Goal: Browse casually

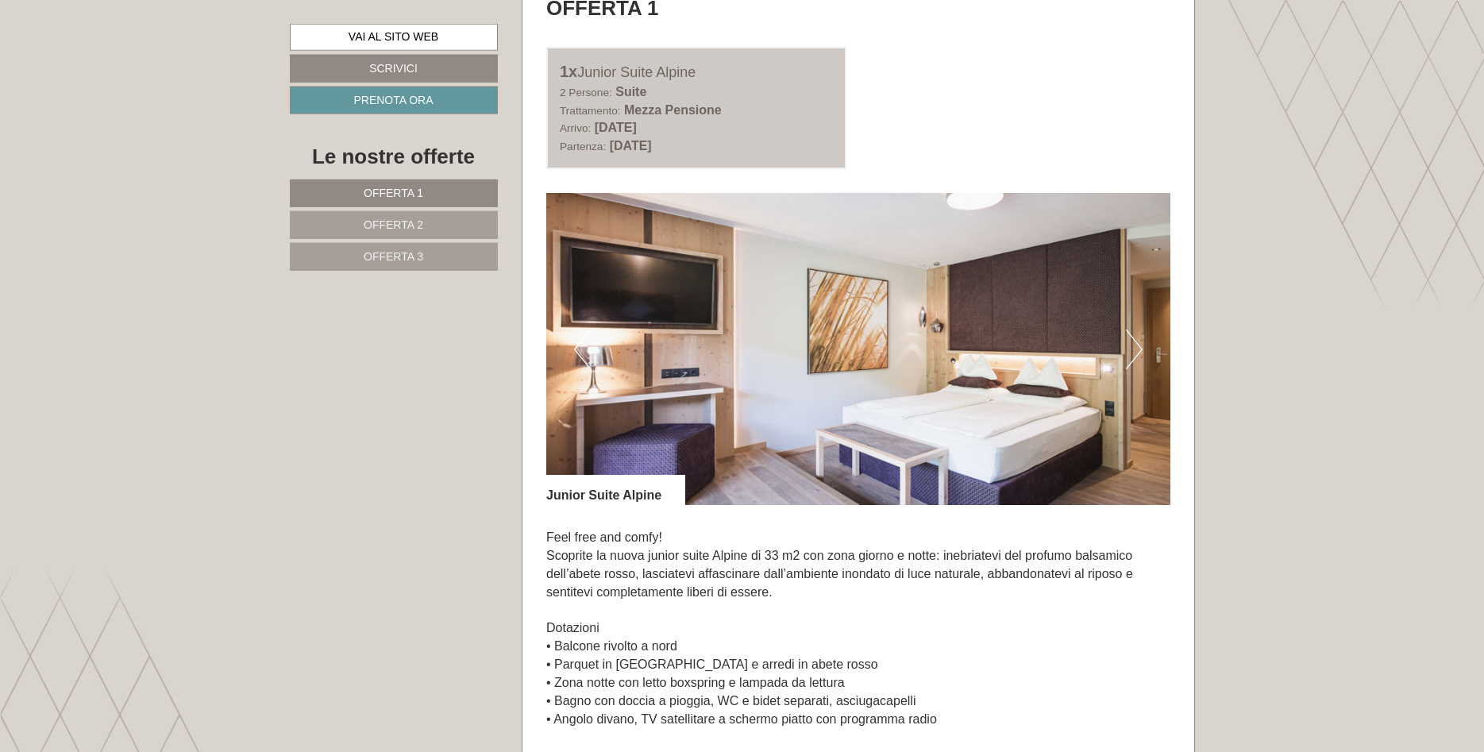
scroll to position [972, 0]
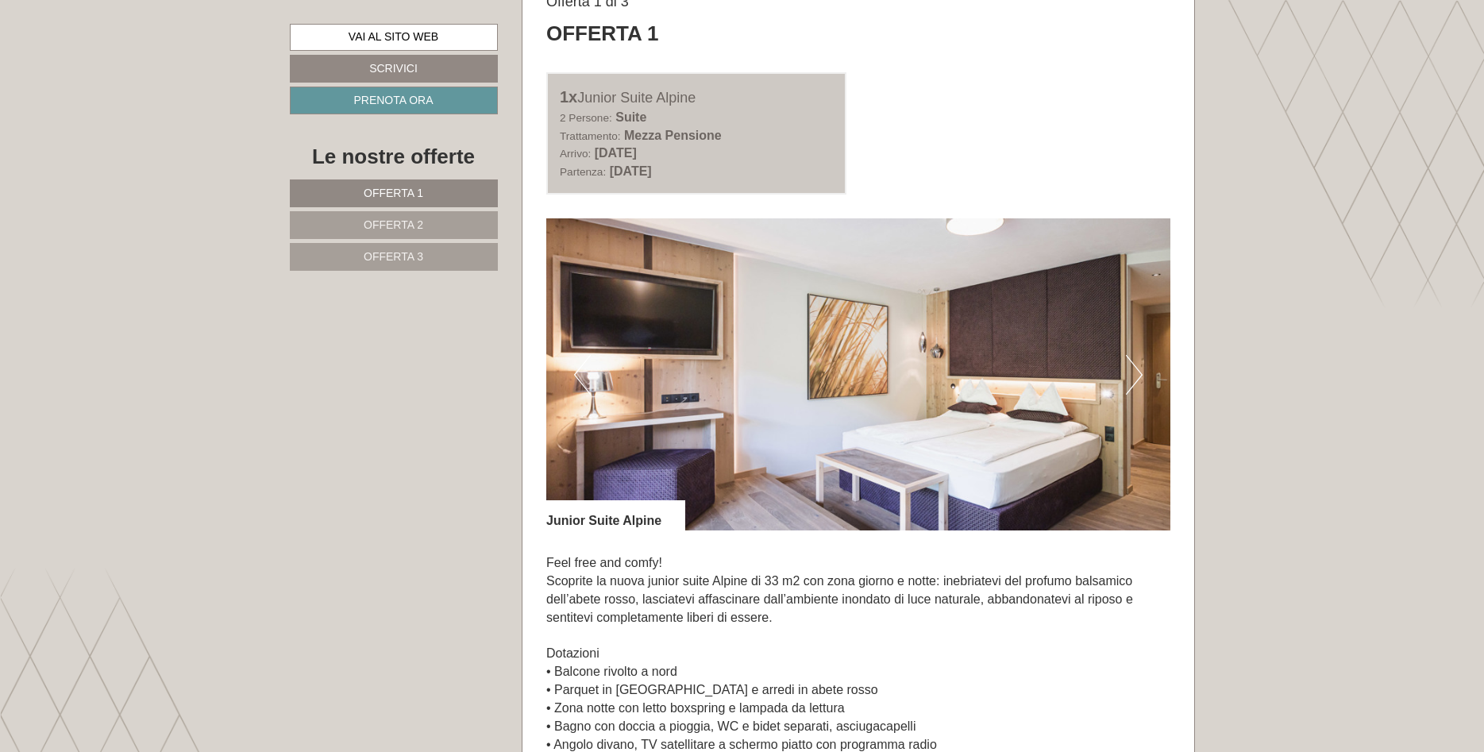
click at [1125, 380] on img at bounding box center [858, 374] width 624 height 312
click at [1136, 378] on button "Next" at bounding box center [1134, 375] width 17 height 40
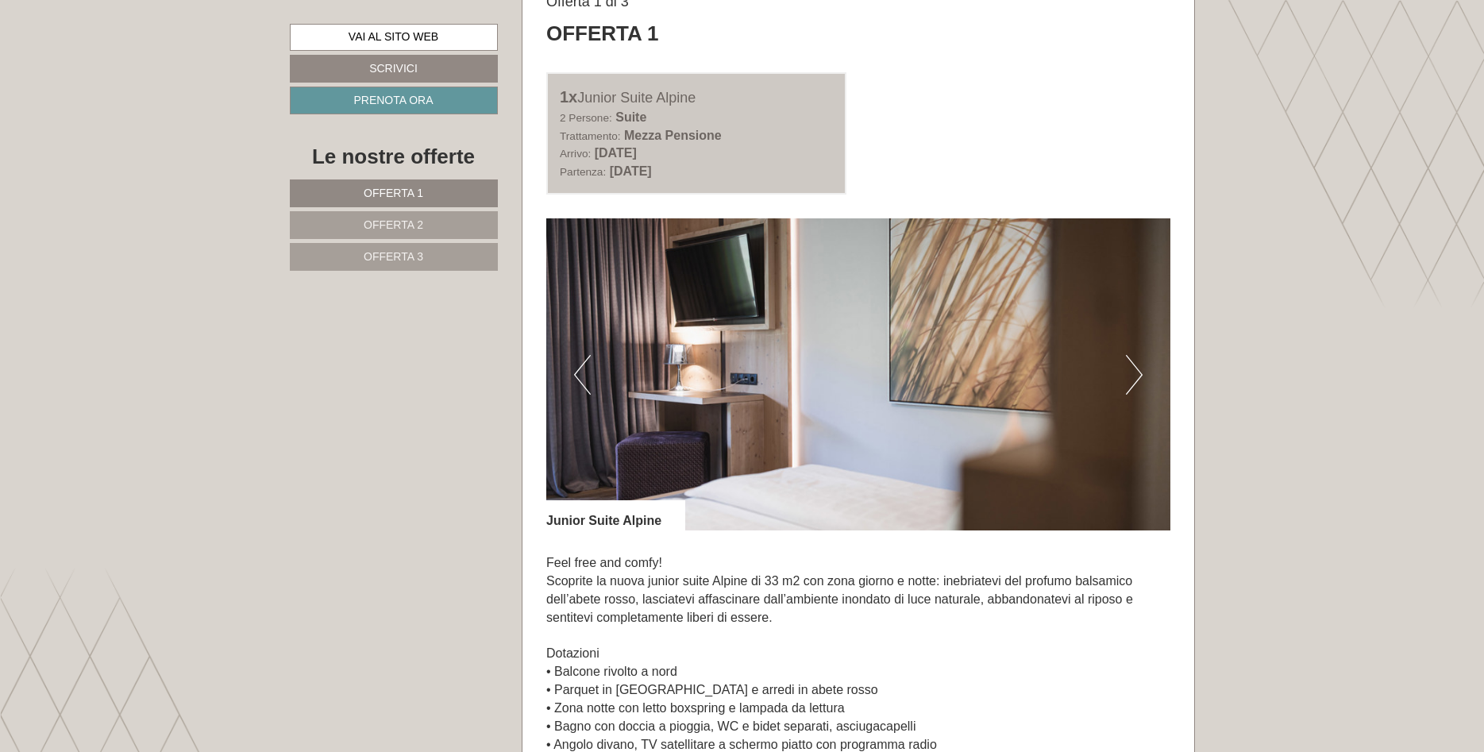
click at [1136, 378] on button "Next" at bounding box center [1134, 375] width 17 height 40
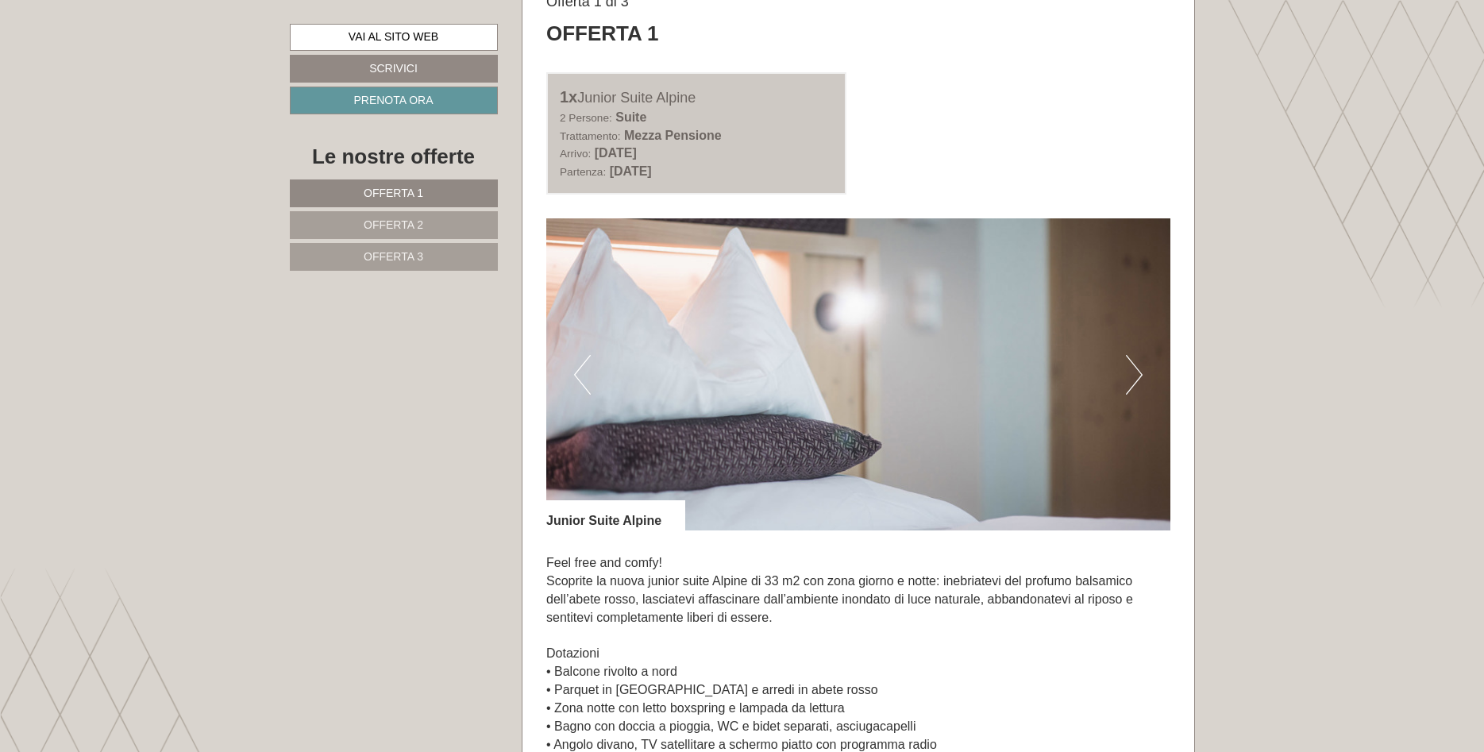
click at [1136, 378] on button "Next" at bounding box center [1134, 375] width 17 height 40
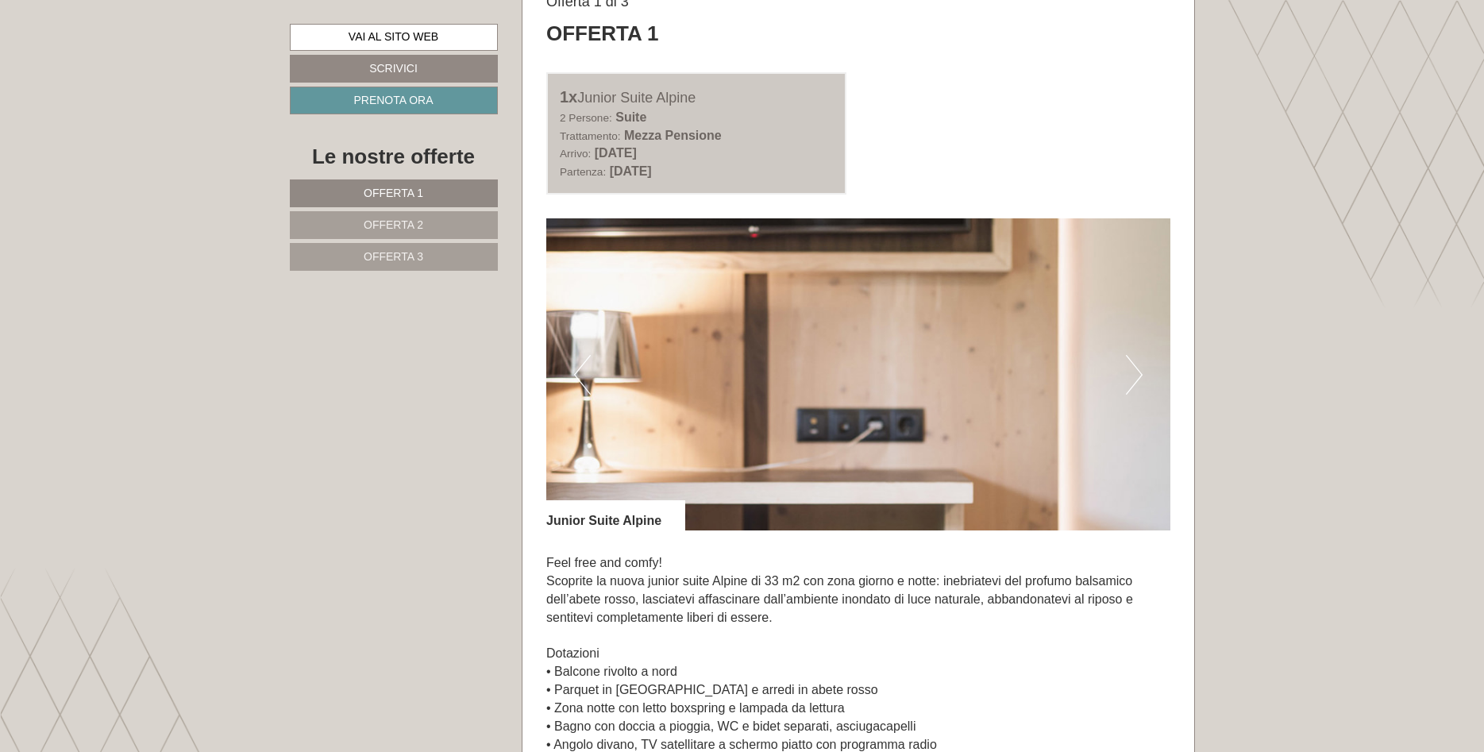
click at [1136, 378] on button "Next" at bounding box center [1134, 375] width 17 height 40
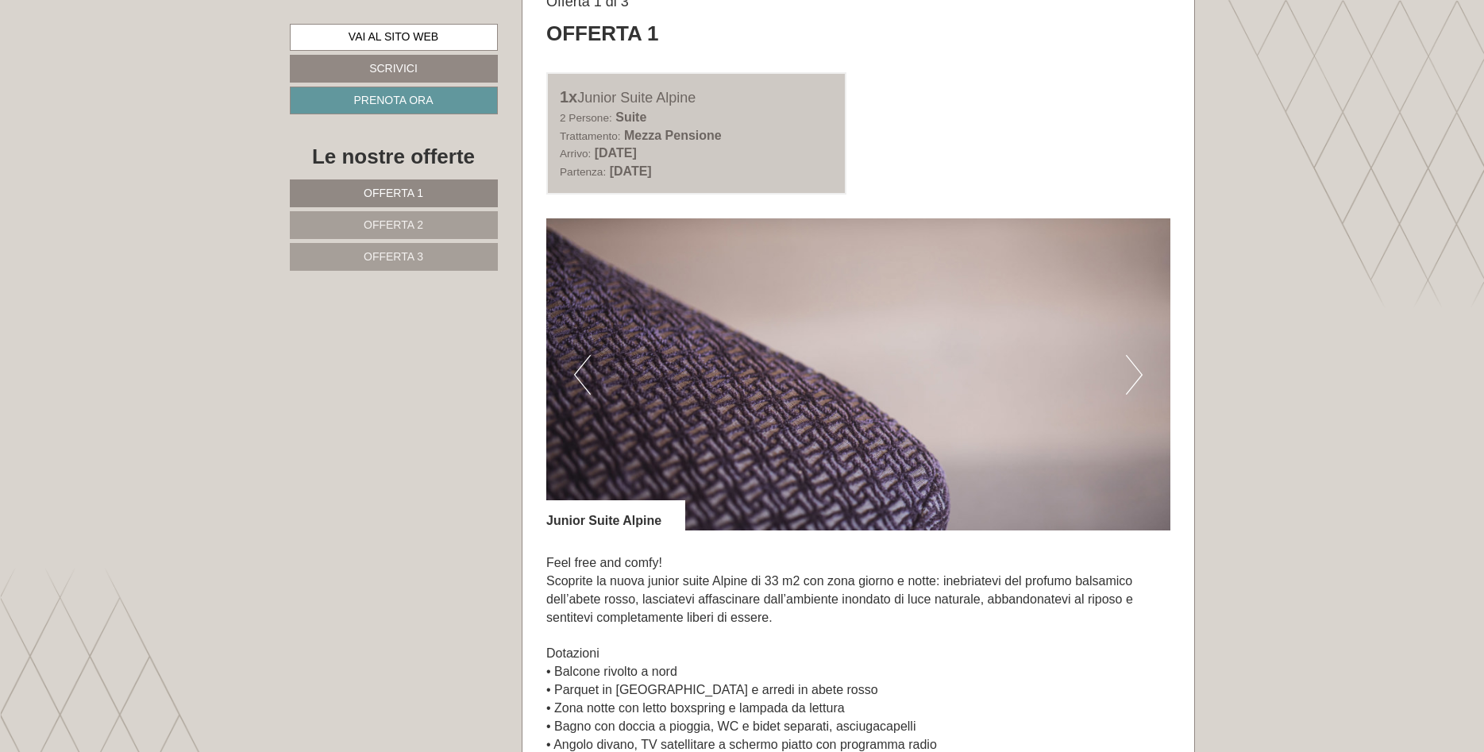
click at [1136, 378] on button "Next" at bounding box center [1134, 375] width 17 height 40
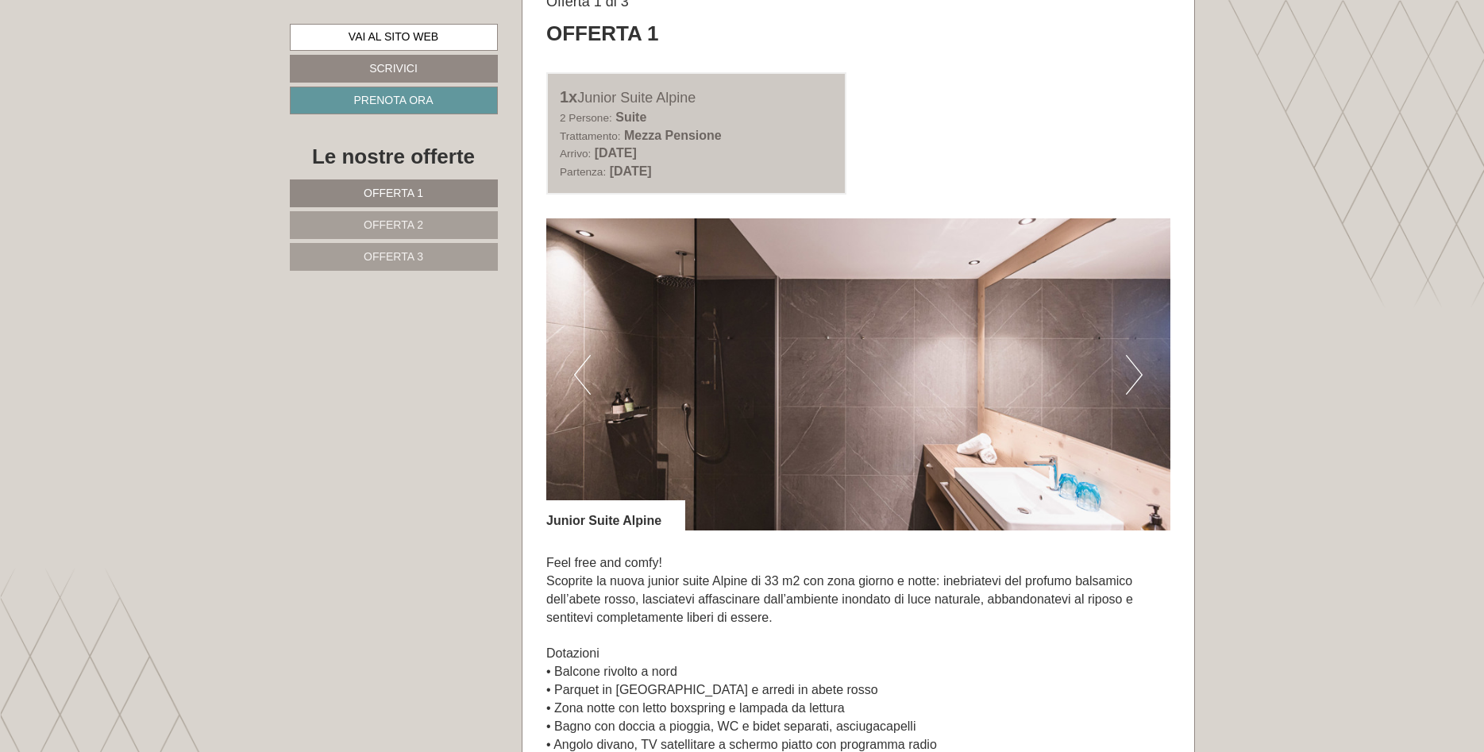
click at [1136, 378] on button "Next" at bounding box center [1134, 375] width 17 height 40
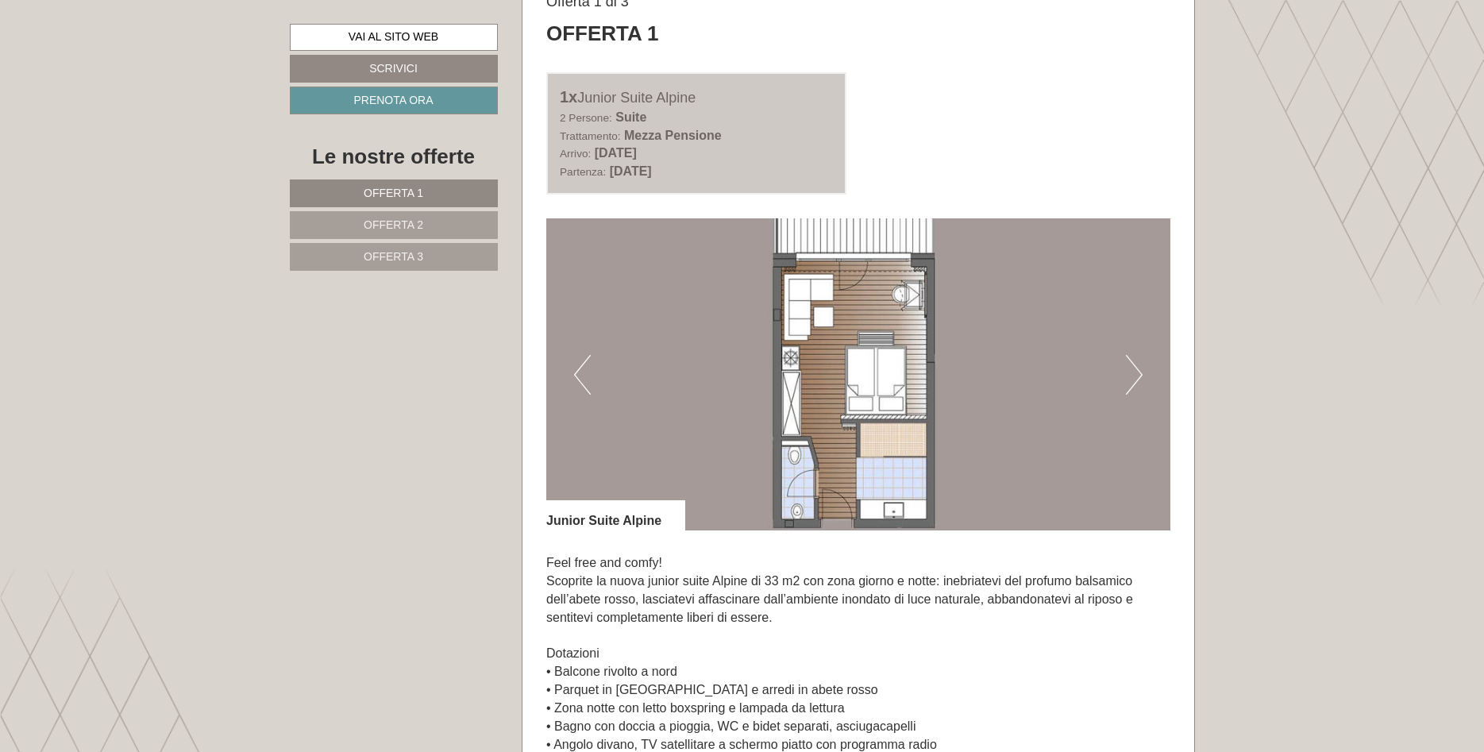
click at [1137, 377] on button "Next" at bounding box center [1134, 375] width 17 height 40
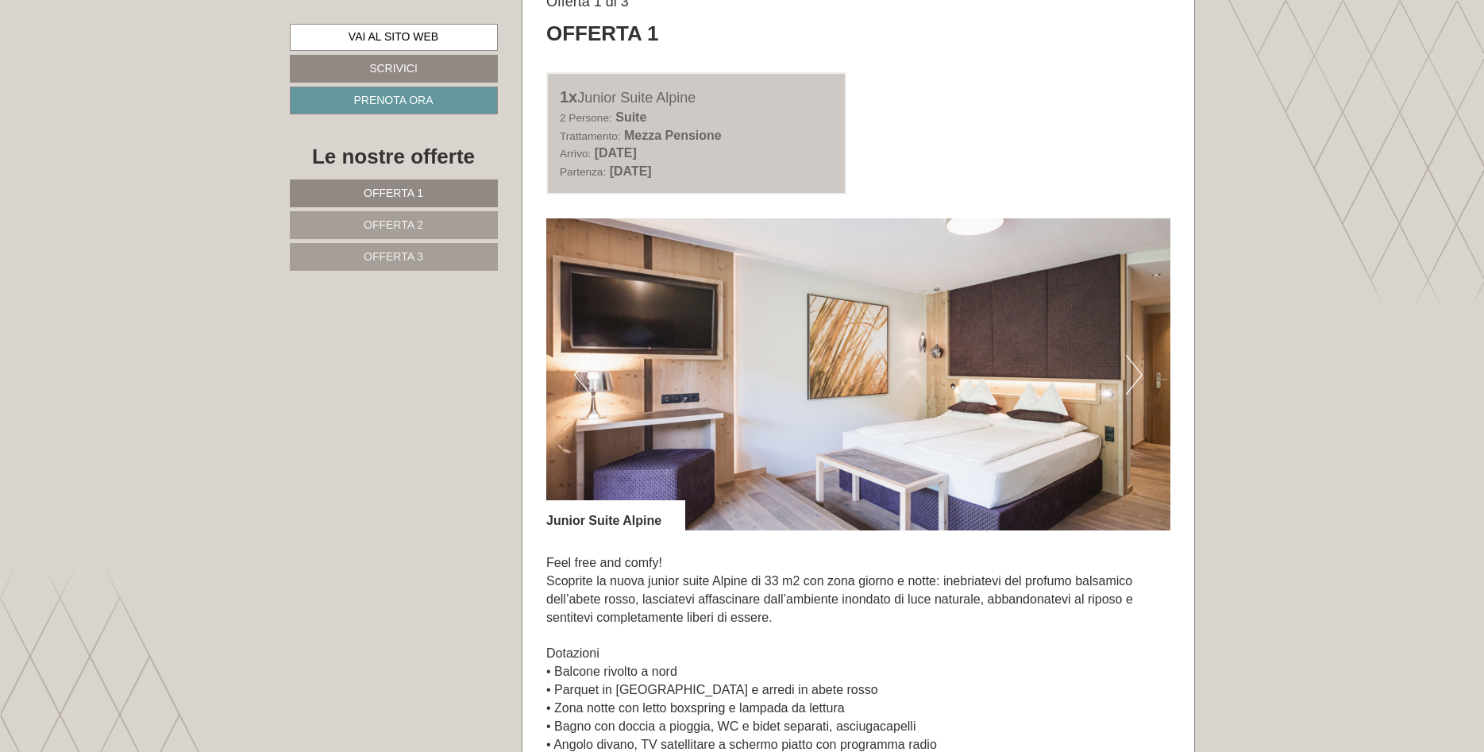
click at [1137, 377] on button "Next" at bounding box center [1134, 375] width 17 height 40
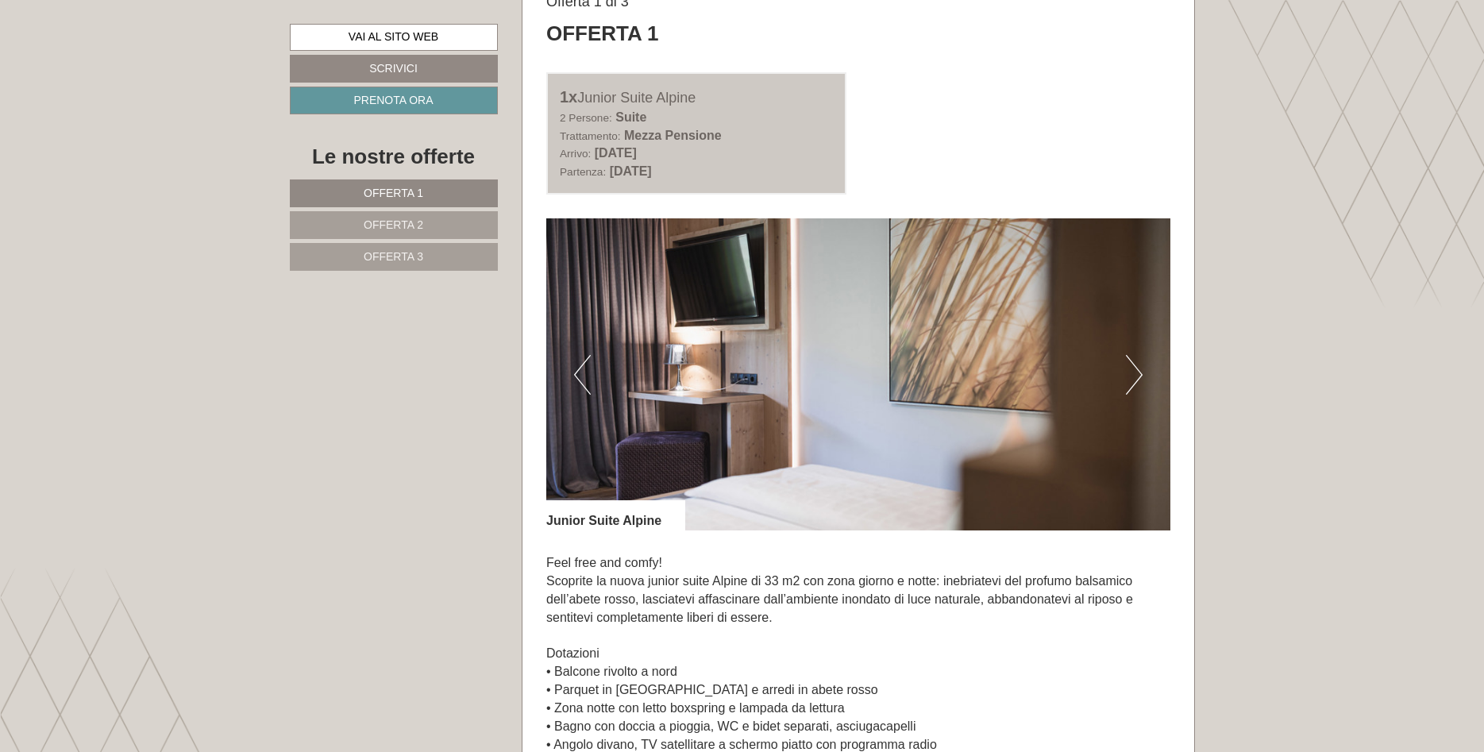
click at [1138, 377] on button "Next" at bounding box center [1134, 375] width 17 height 40
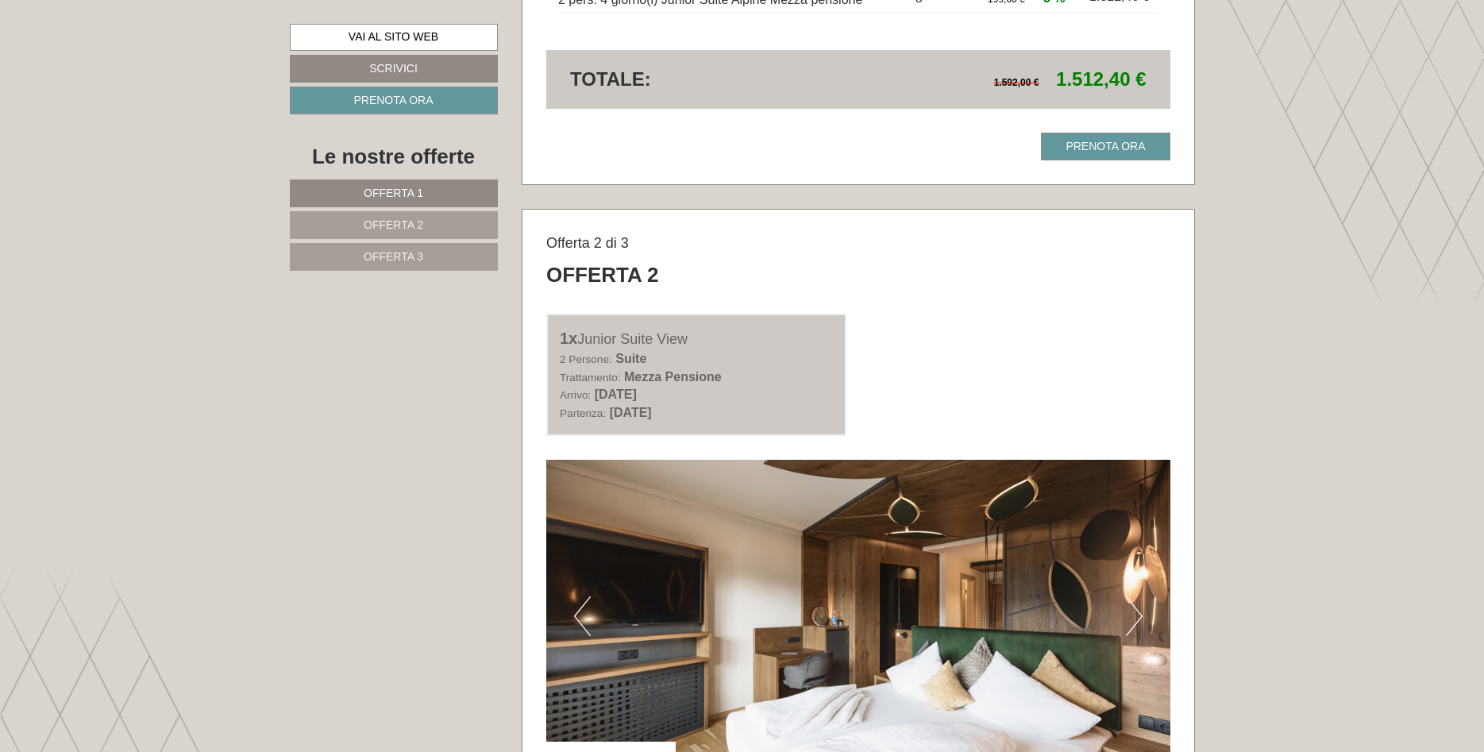
scroll to position [2187, 0]
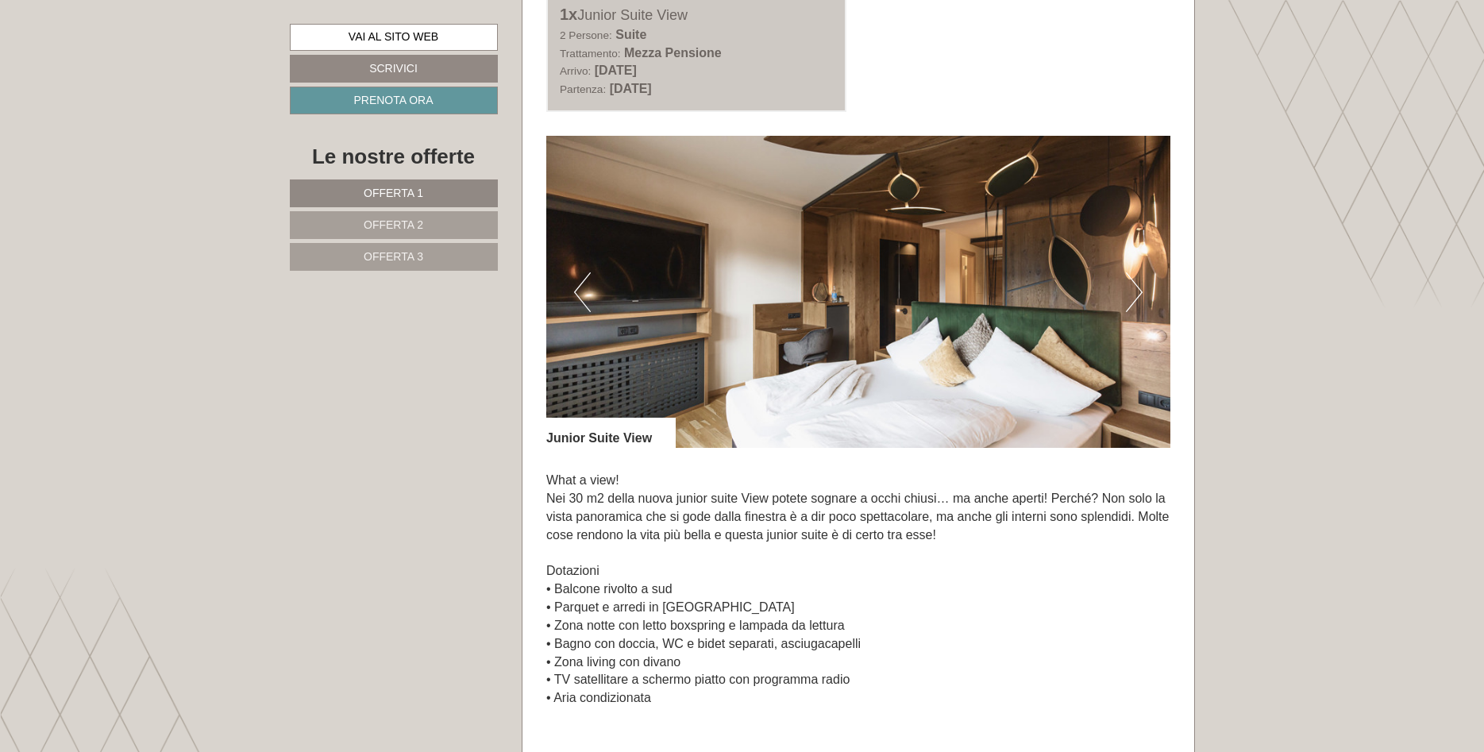
click at [1138, 294] on button "Next" at bounding box center [1134, 292] width 17 height 40
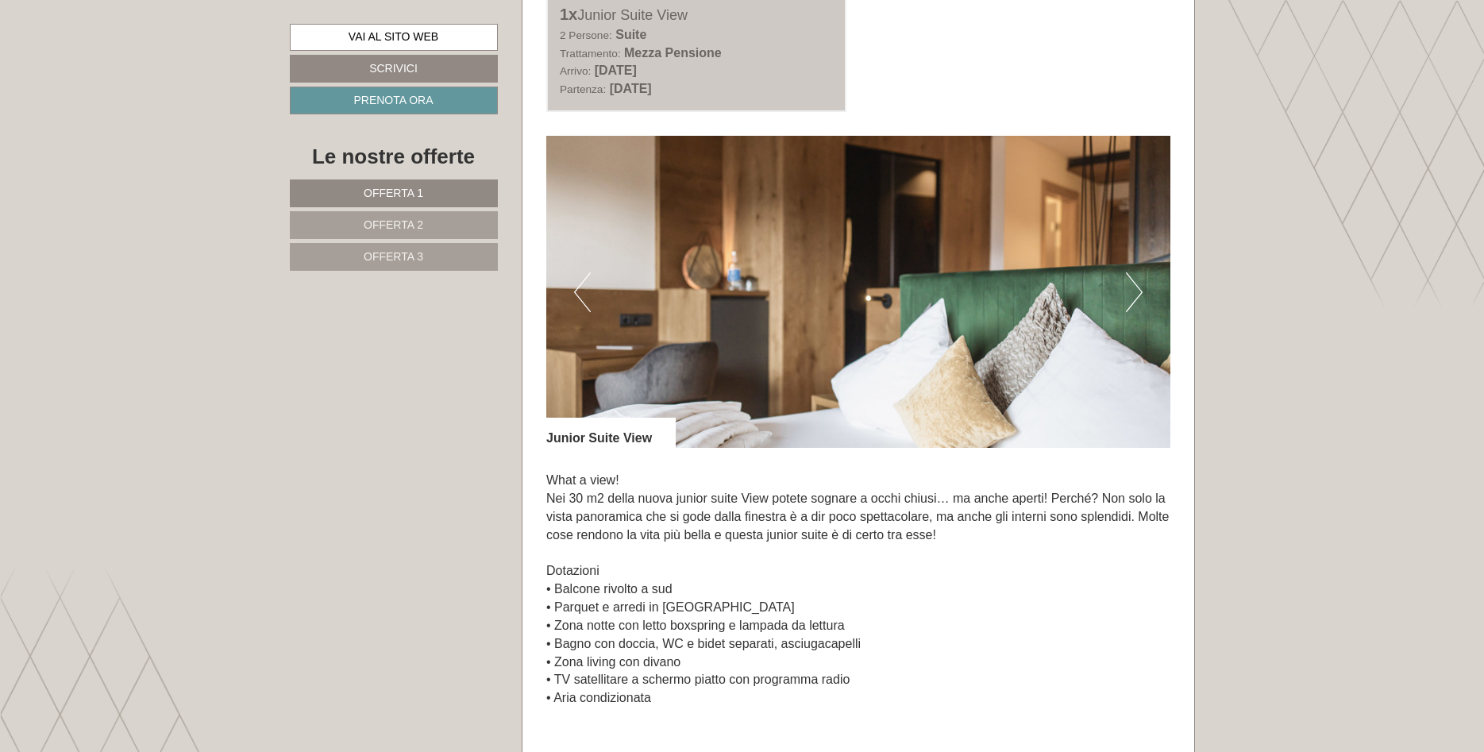
click at [1139, 294] on button "Next" at bounding box center [1134, 292] width 17 height 40
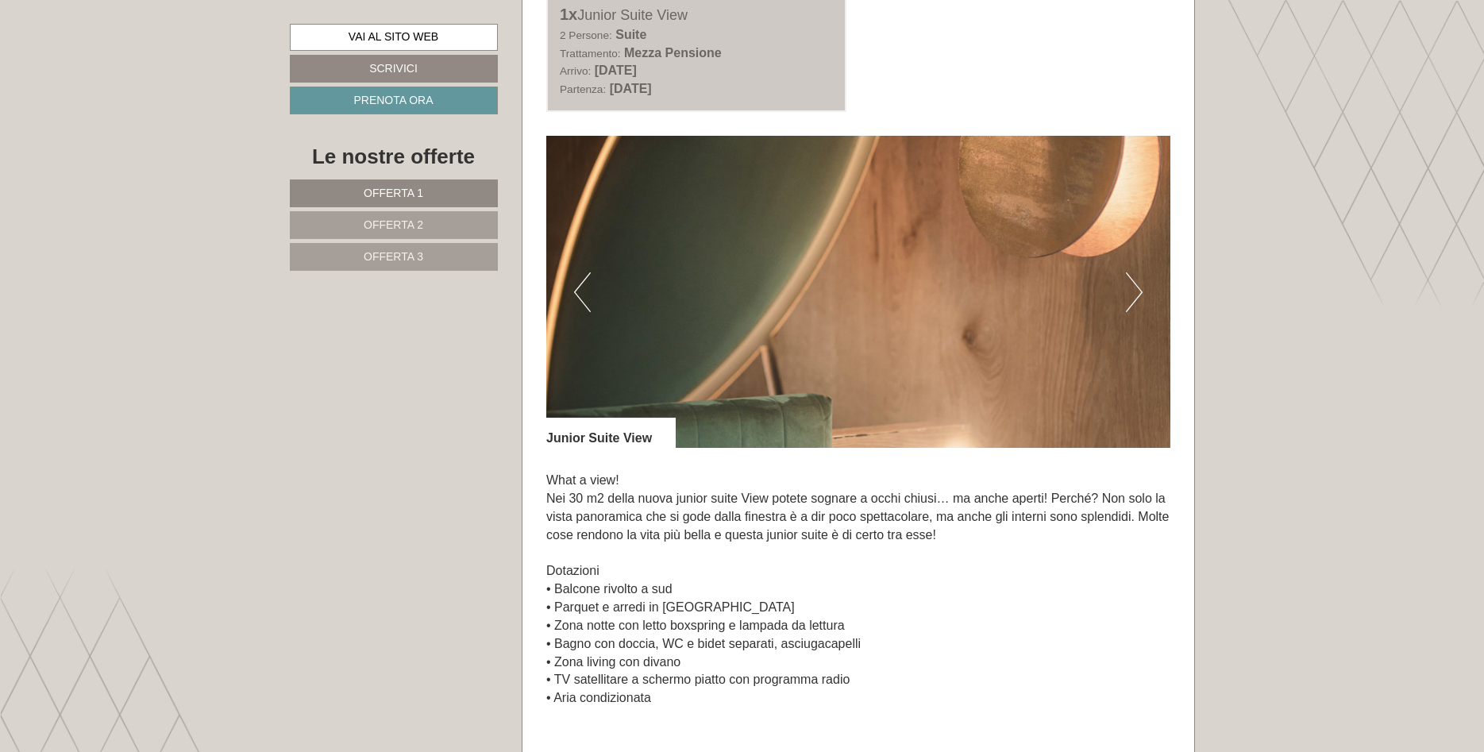
click at [1139, 294] on button "Next" at bounding box center [1134, 292] width 17 height 40
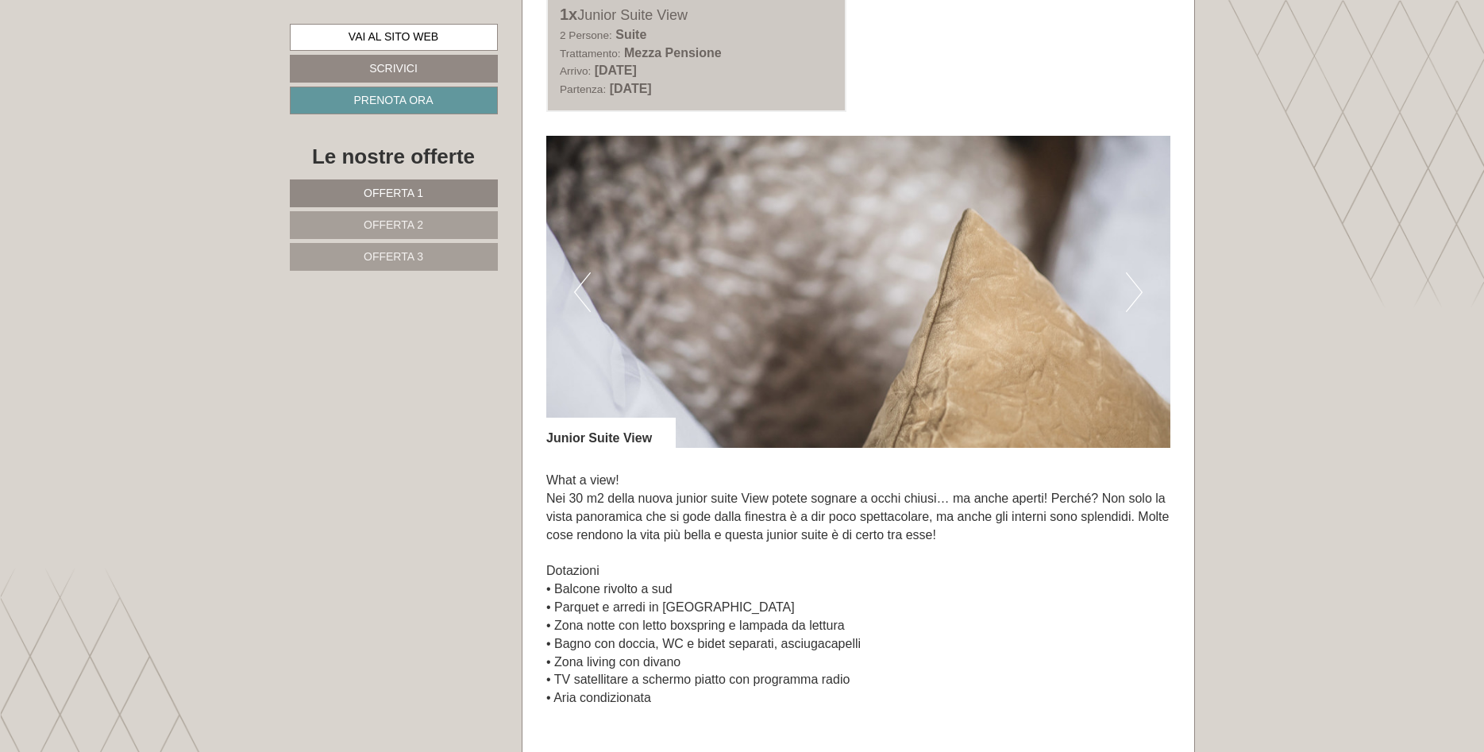
click at [1139, 294] on button "Next" at bounding box center [1134, 292] width 17 height 40
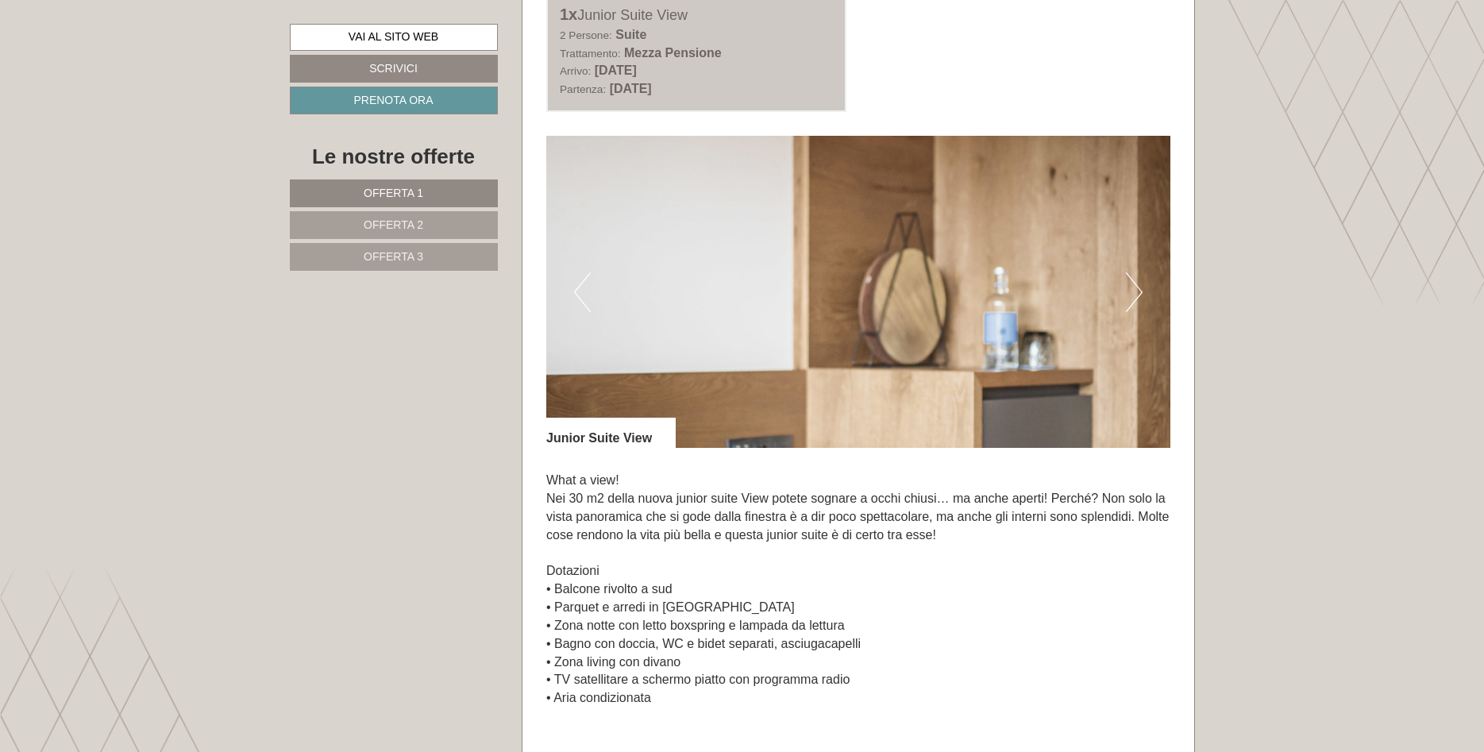
click at [1140, 294] on button "Next" at bounding box center [1134, 292] width 17 height 40
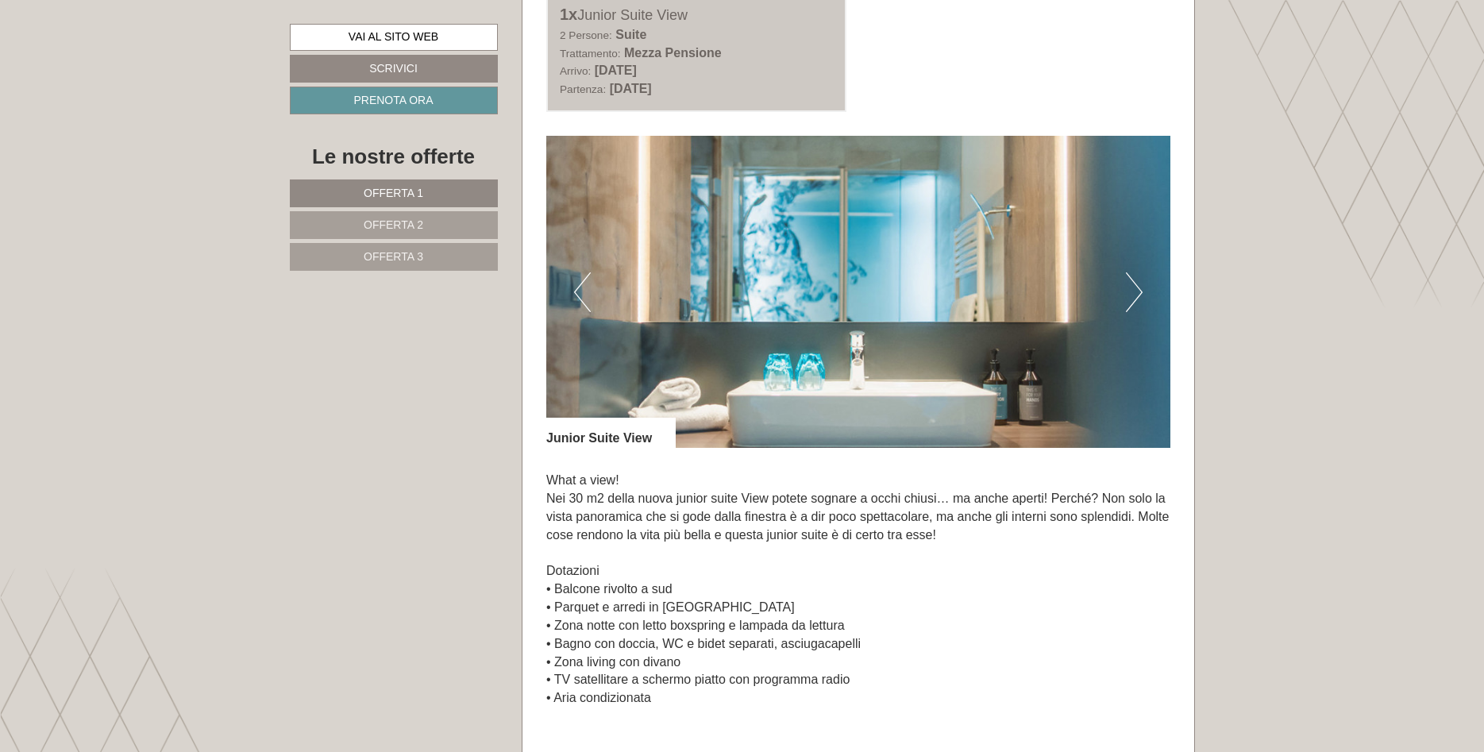
click at [1141, 293] on button "Next" at bounding box center [1134, 292] width 17 height 40
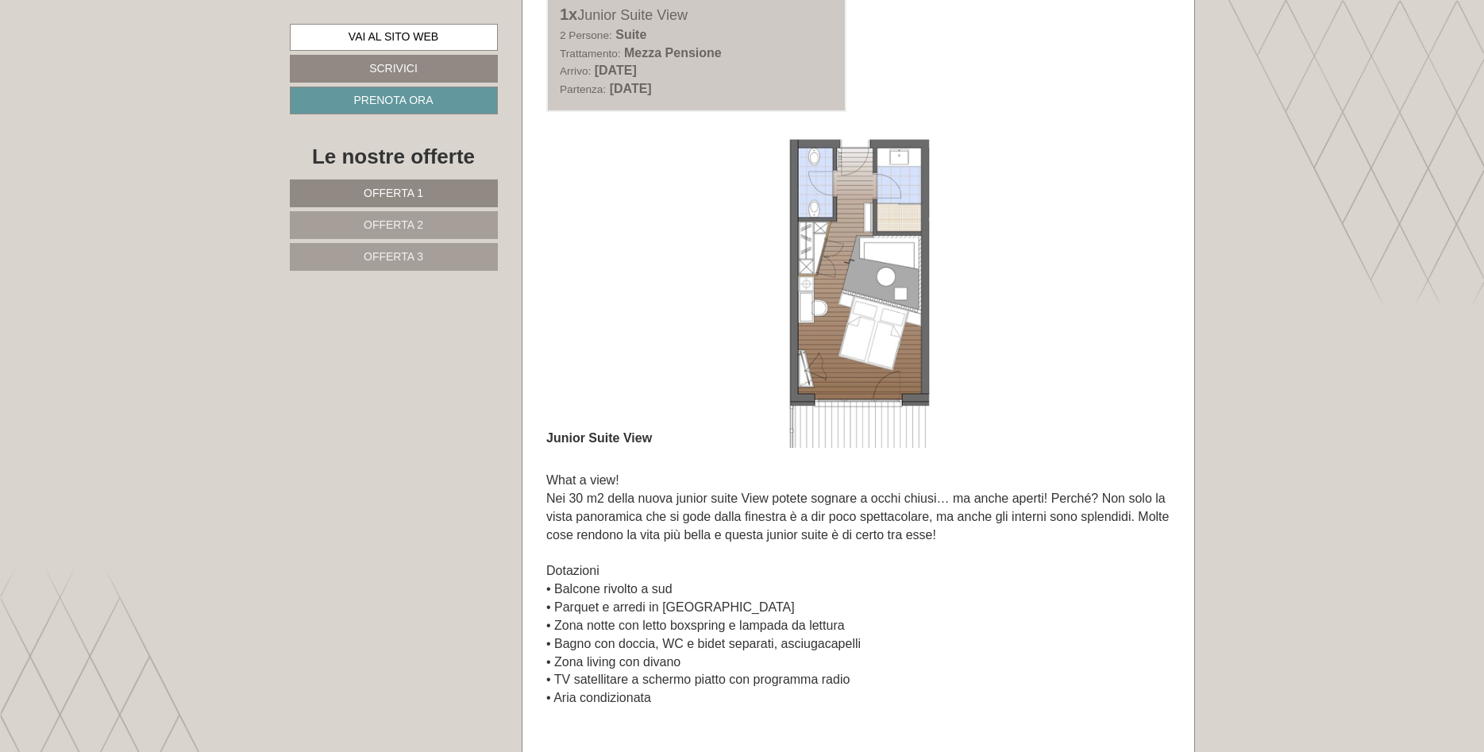
click at [1141, 293] on button "Next" at bounding box center [1134, 292] width 17 height 40
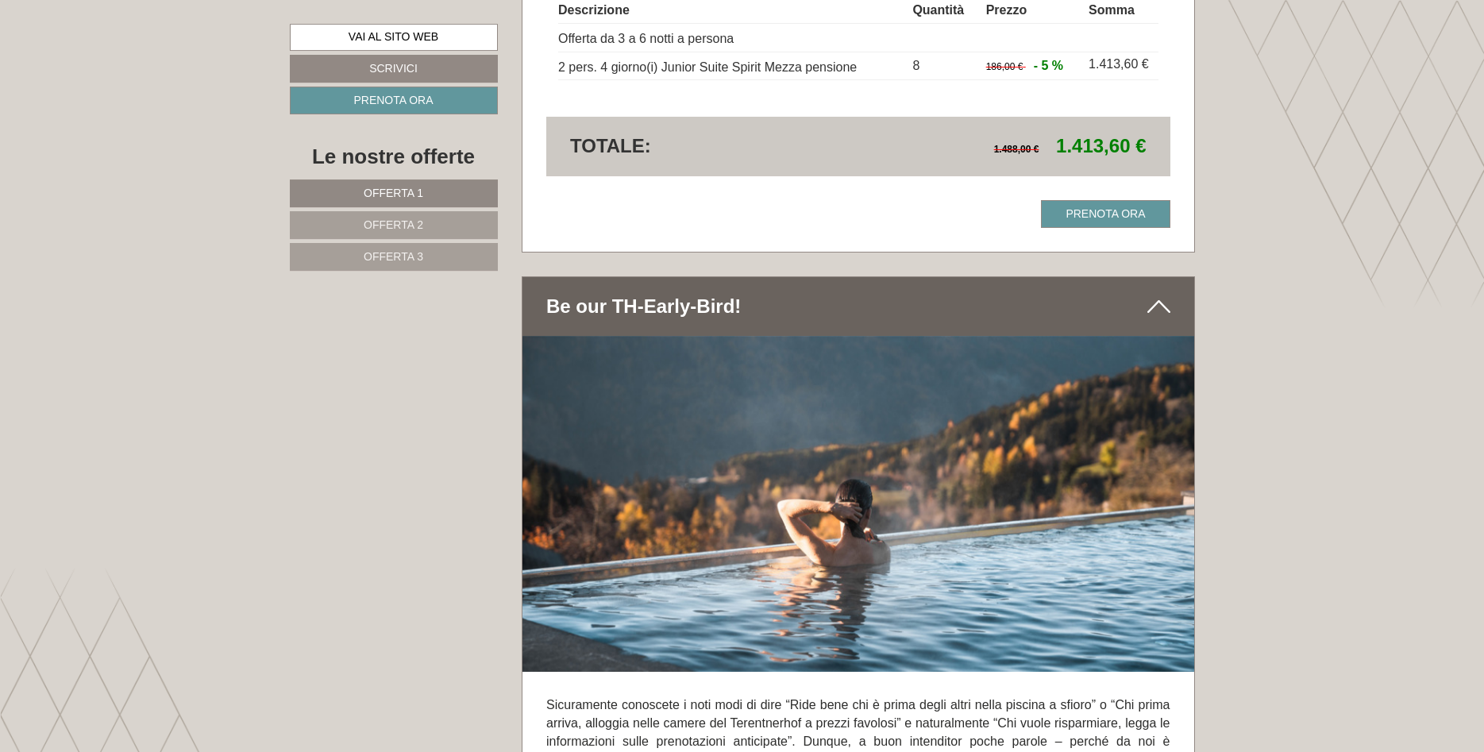
scroll to position [4131, 0]
